Goal: Task Accomplishment & Management: Use online tool/utility

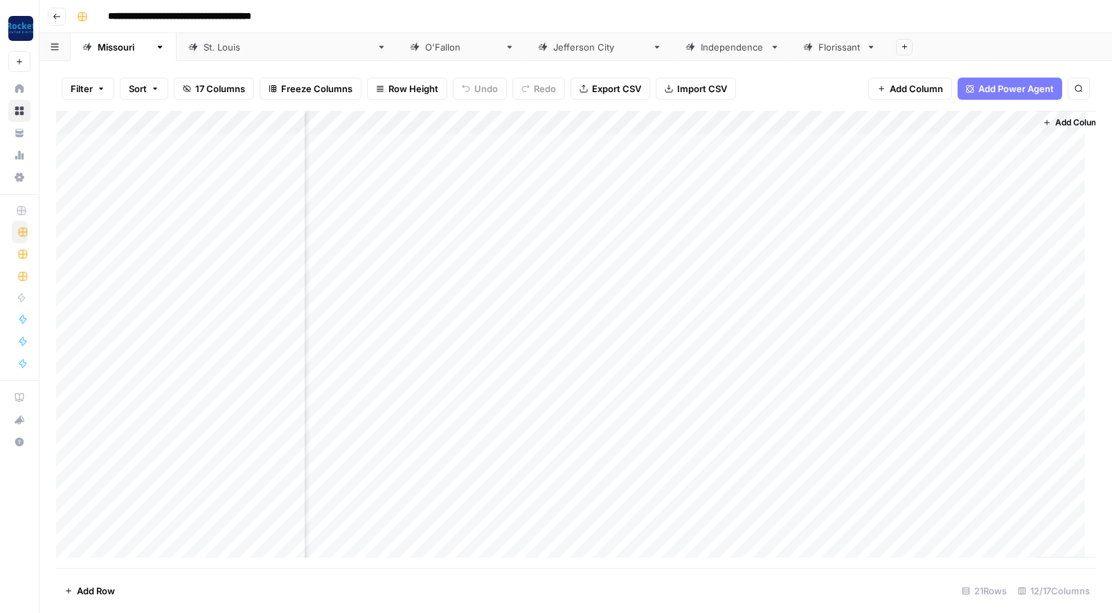
scroll to position [0, 623]
click at [743, 212] on div "Add Column" at bounding box center [575, 339] width 1039 height 457
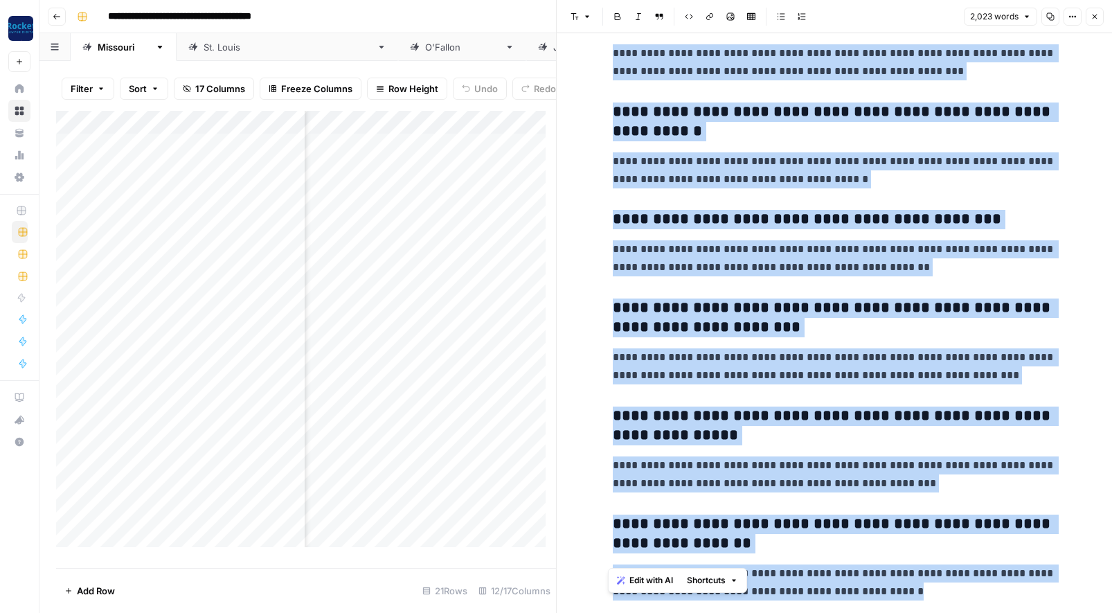
scroll to position [4982, 0]
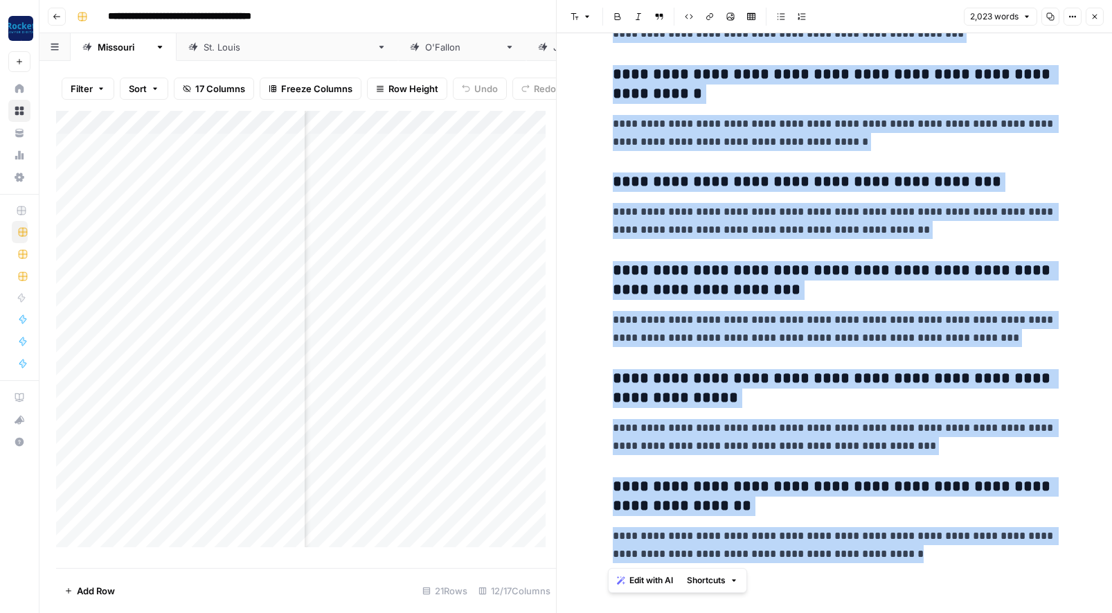
drag, startPoint x: 609, startPoint y: 125, endPoint x: 935, endPoint y: 570, distance: 551.7
copy div "**********"
click at [1092, 17] on icon "button" at bounding box center [1094, 16] width 8 height 8
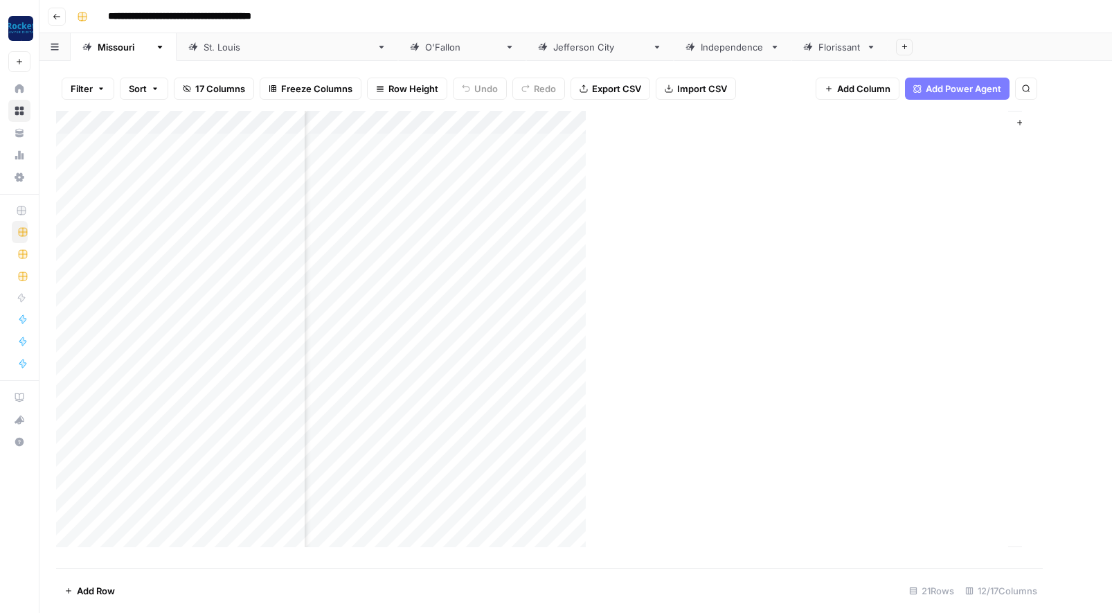
scroll to position [0, 606]
